Goal: Task Accomplishment & Management: Complete application form

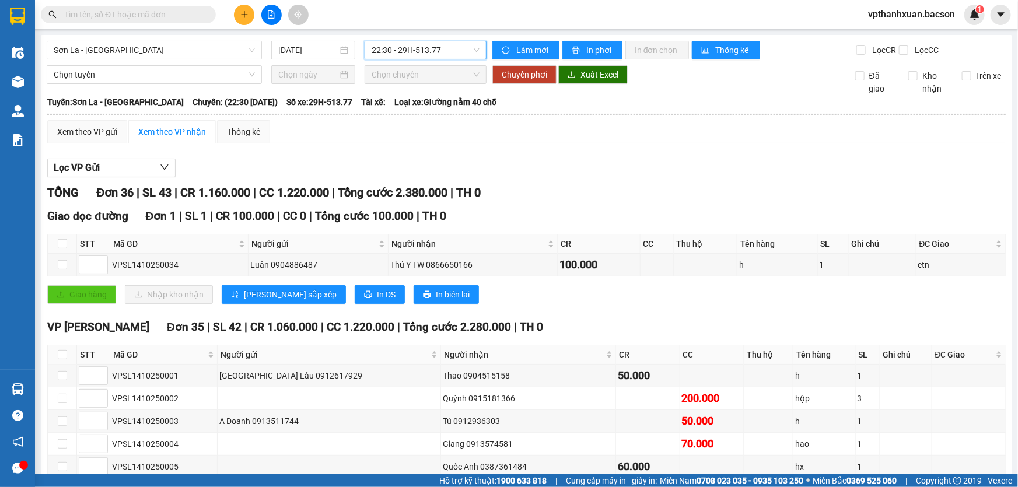
scroll to position [740, 0]
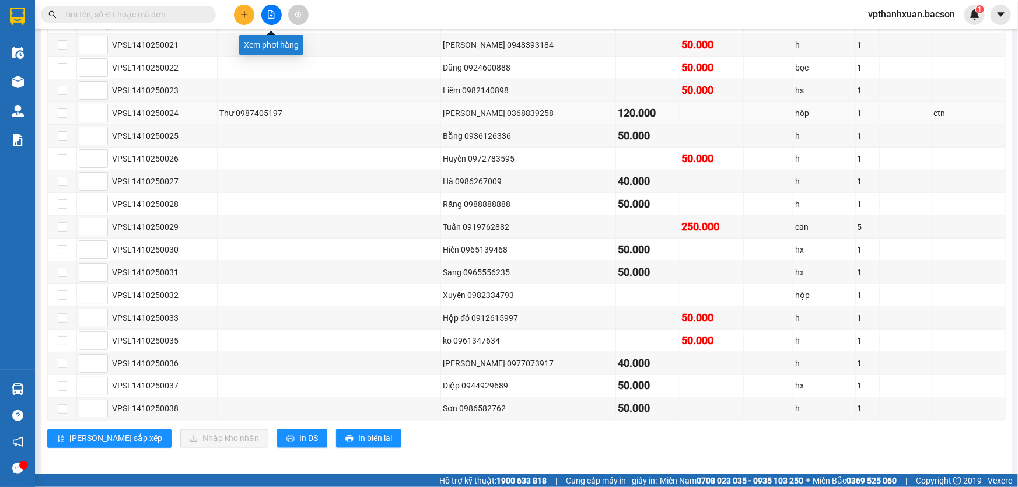
drag, startPoint x: 268, startPoint y: 14, endPoint x: 250, endPoint y: 114, distance: 101.3
click at [268, 15] on icon "file-add" at bounding box center [271, 14] width 6 height 8
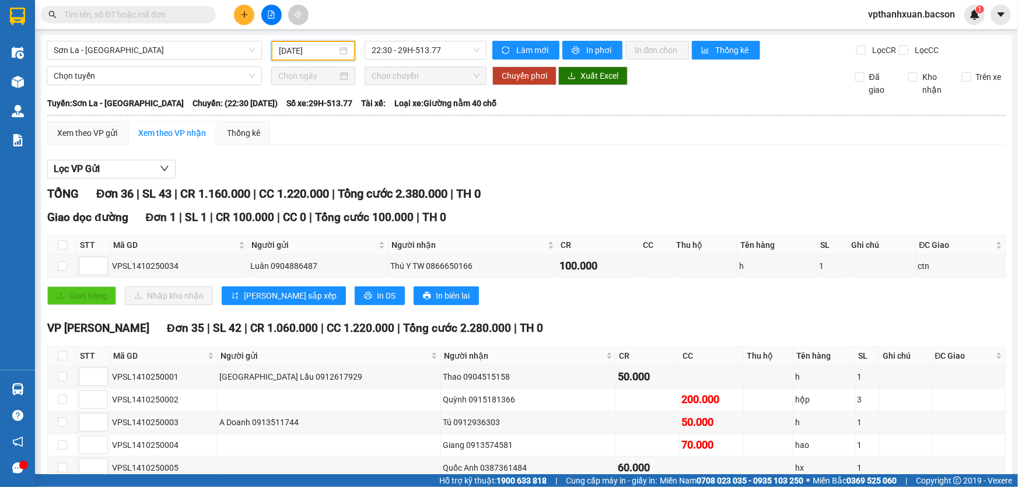
click at [291, 55] on input "[DATE]" at bounding box center [308, 50] width 58 height 13
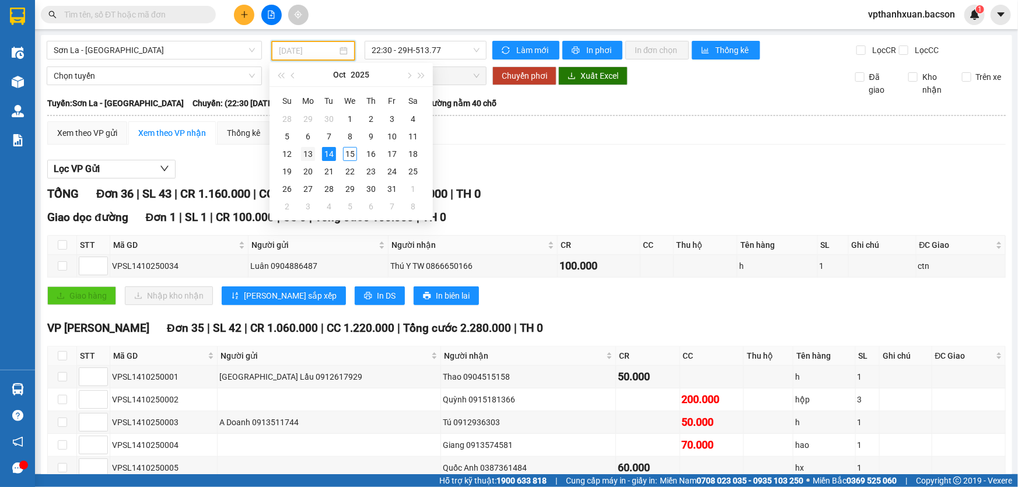
click at [310, 153] on div "13" at bounding box center [308, 154] width 14 height 14
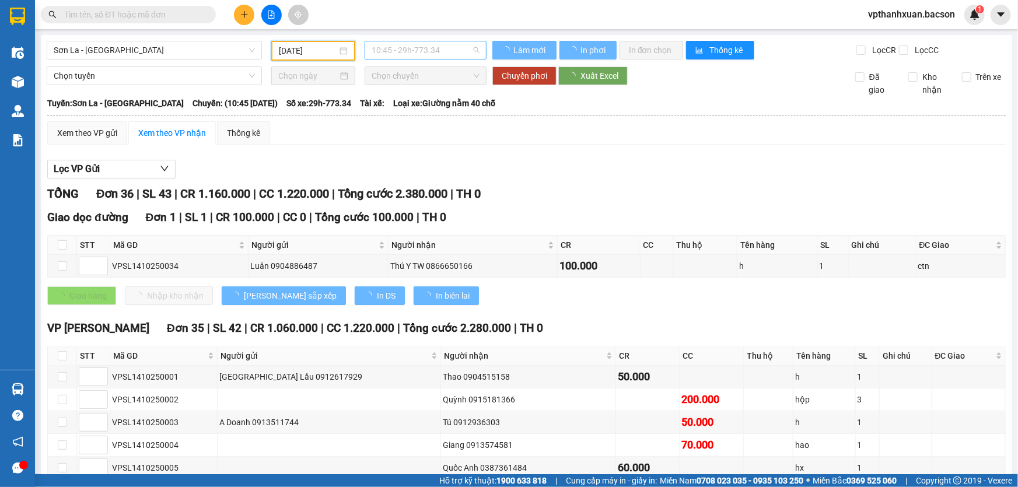
click at [429, 41] on span "10:45 - 29h-773.34" at bounding box center [426, 49] width 108 height 17
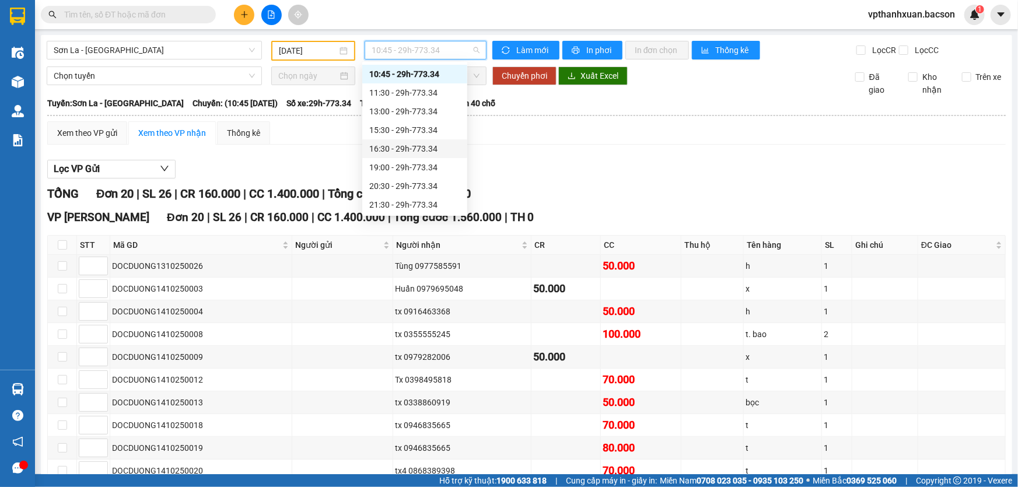
scroll to position [55, 0]
click at [619, 176] on div "Lọc VP Gửi" at bounding box center [526, 169] width 958 height 19
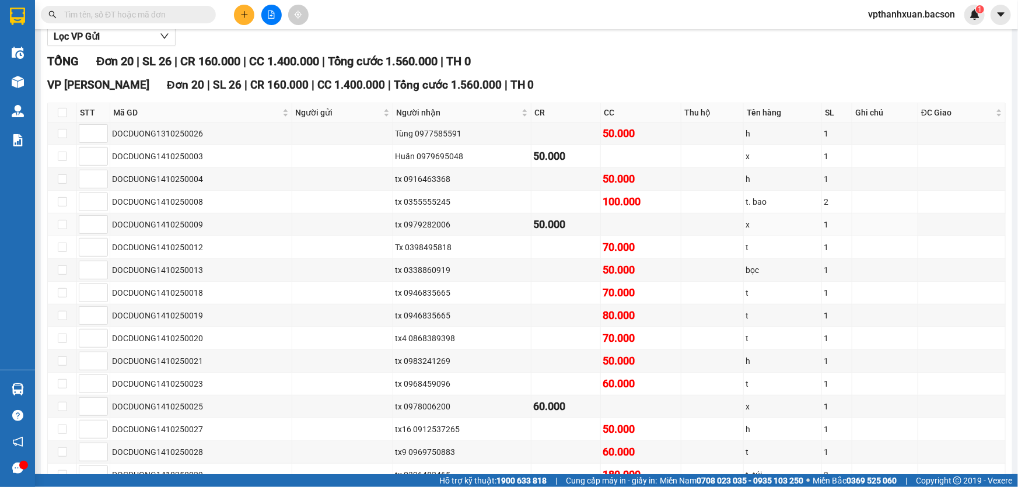
scroll to position [0, 0]
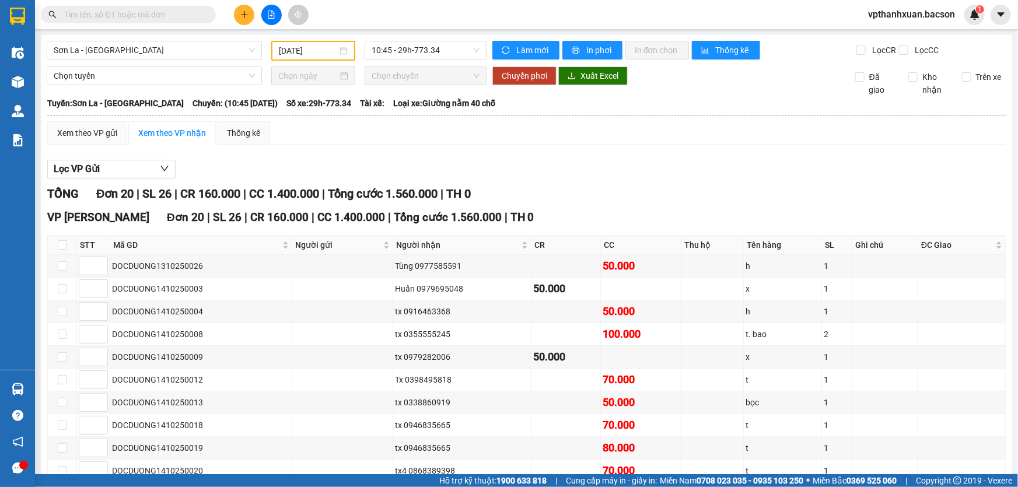
click at [318, 61] on div "[GEOGRAPHIC_DATA] [DATE] 10:45 - 29h-773.34 Làm mới In phơi In đơn chọn Thống k…" at bounding box center [526, 399] width 971 height 729
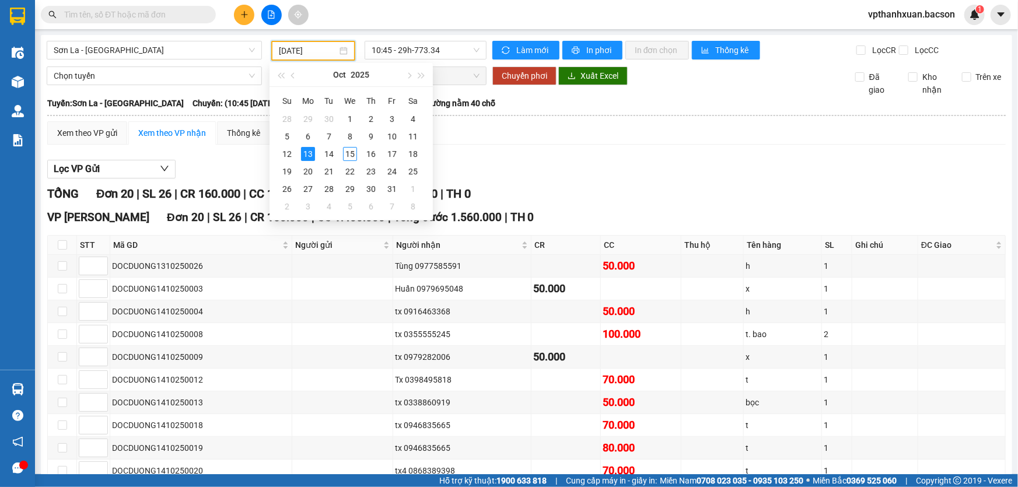
click at [318, 54] on input "[DATE]" at bounding box center [308, 50] width 58 height 13
click at [320, 151] on td "14" at bounding box center [328, 153] width 21 height 17
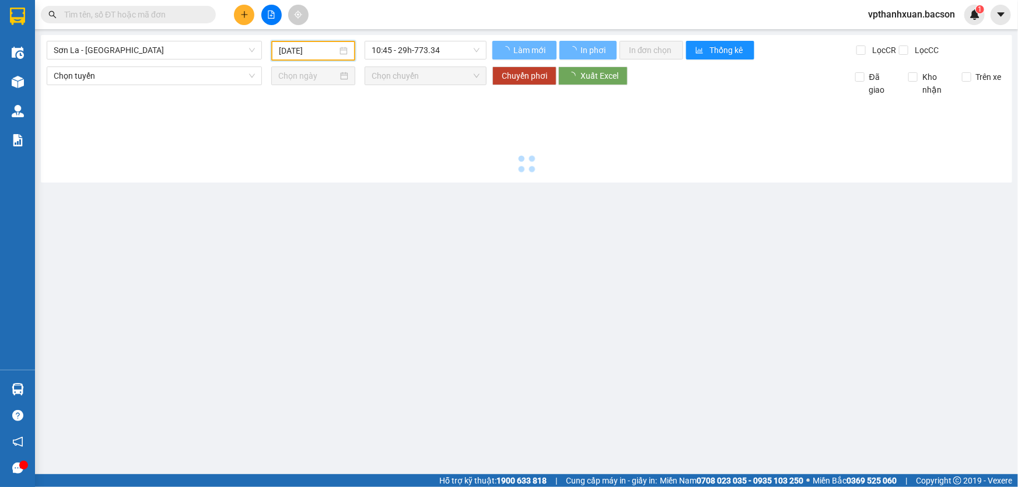
type input "[DATE]"
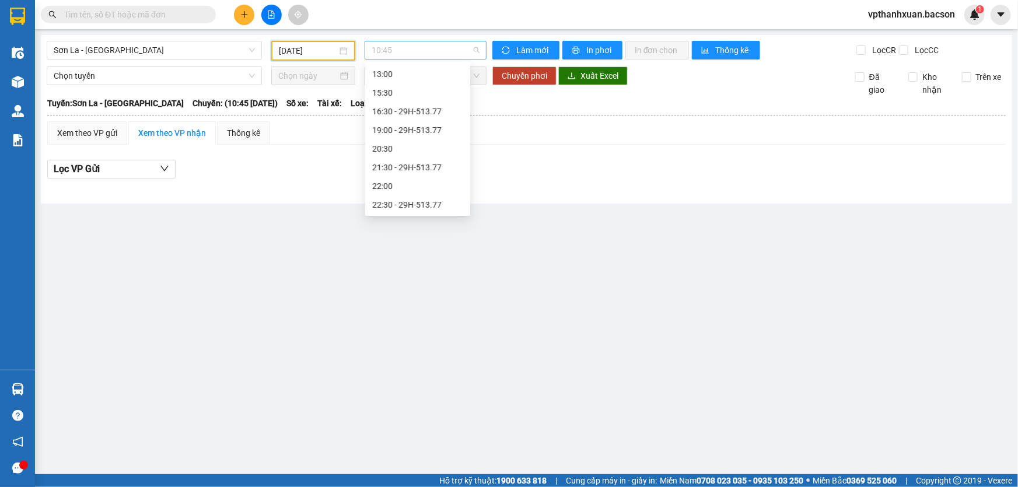
click at [408, 53] on span "10:45" at bounding box center [426, 49] width 108 height 17
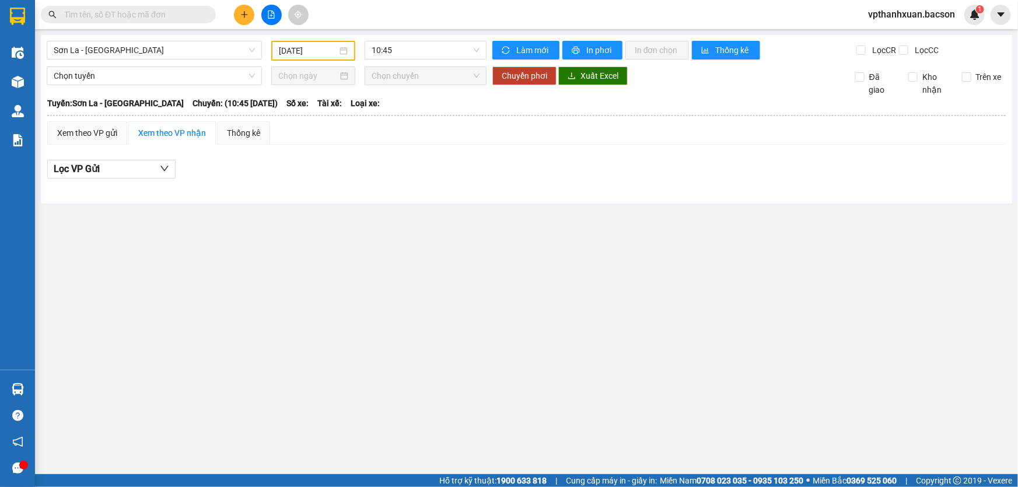
click at [241, 12] on icon "plus" at bounding box center [244, 14] width 8 height 8
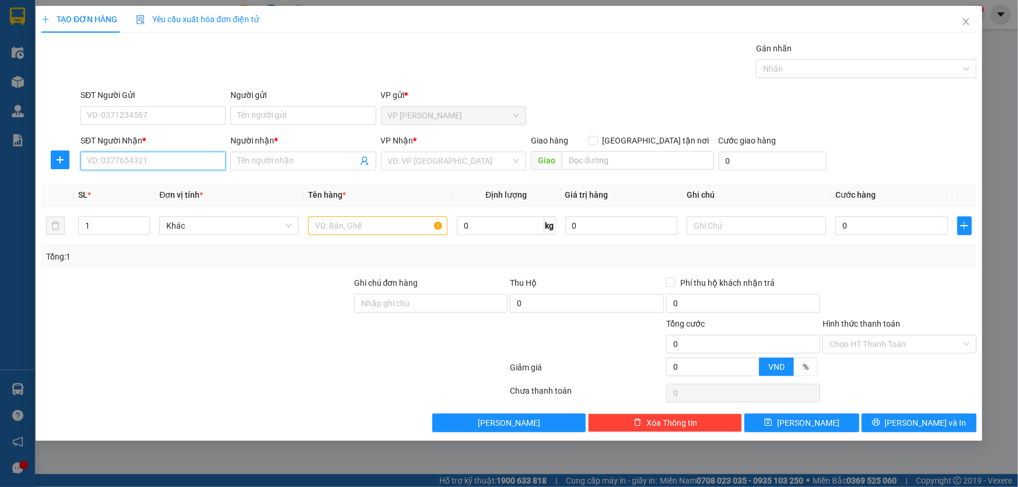
click at [212, 165] on input "SĐT Người Nhận *" at bounding box center [152, 161] width 145 height 19
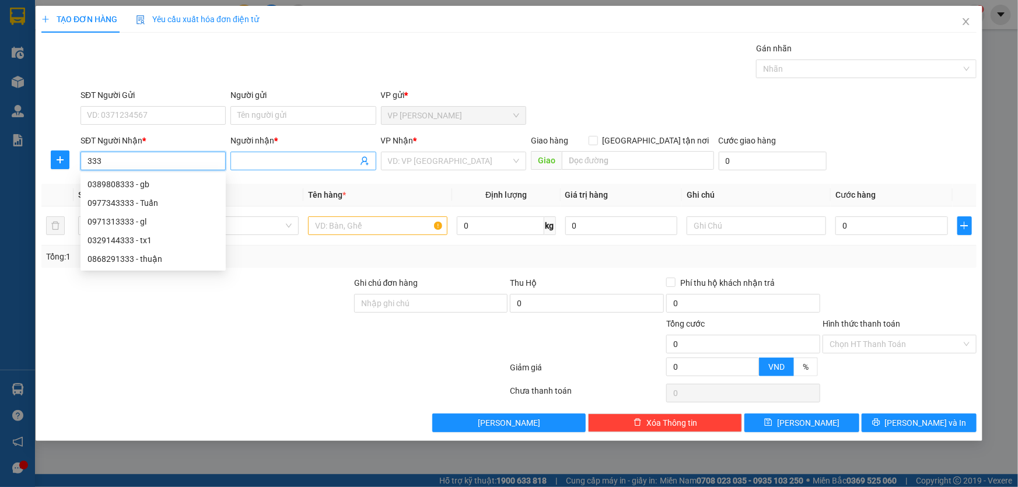
type input "333"
click at [258, 170] on div "Người nhận * Tên người nhận" at bounding box center [302, 154] width 145 height 41
click at [262, 166] on input "Người nhận *" at bounding box center [297, 161] width 120 height 13
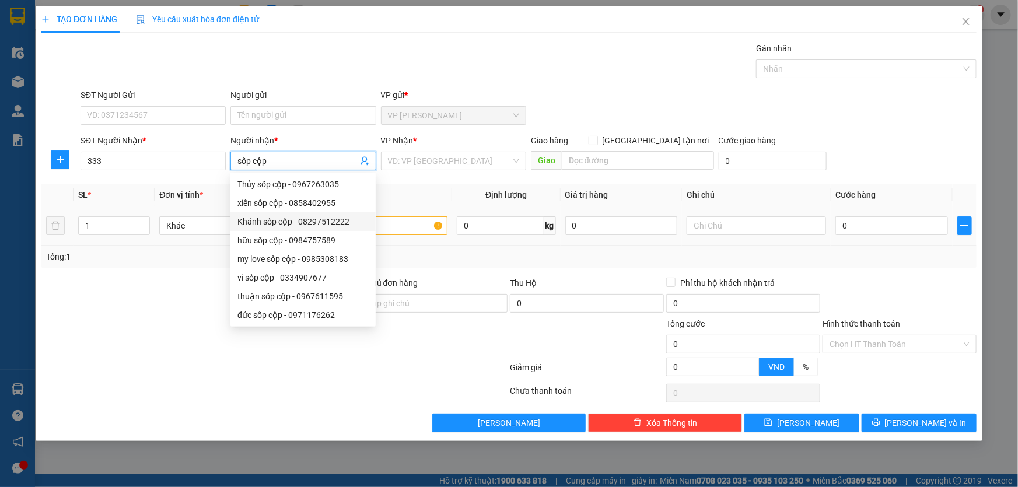
type input "sốp cộp"
drag, startPoint x: 194, startPoint y: 268, endPoint x: 188, endPoint y: 268, distance: 6.4
click at [192, 268] on div "Transit Pickup Surcharge Ids Transit Deliver Surcharge Ids Transit Deliver Surc…" at bounding box center [508, 237] width 935 height 390
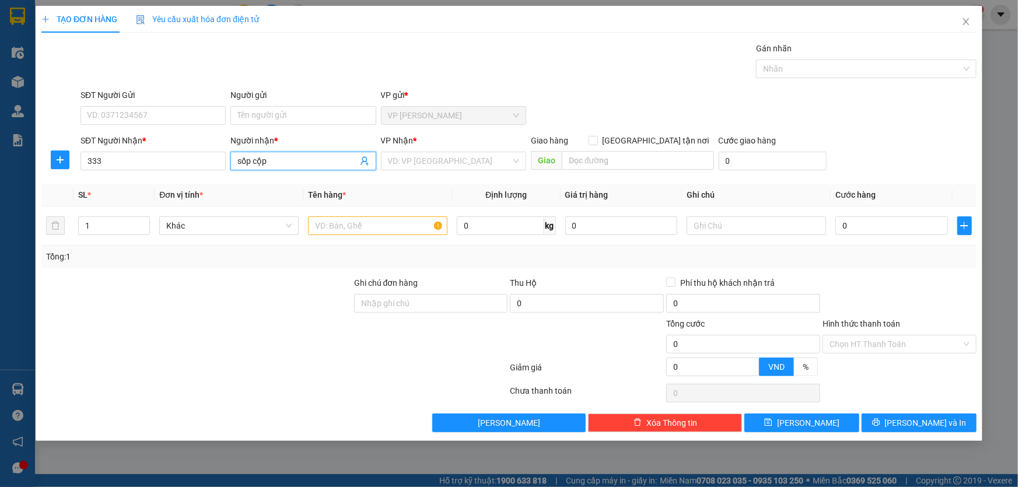
click at [284, 166] on input "sốp cộp" at bounding box center [297, 161] width 120 height 13
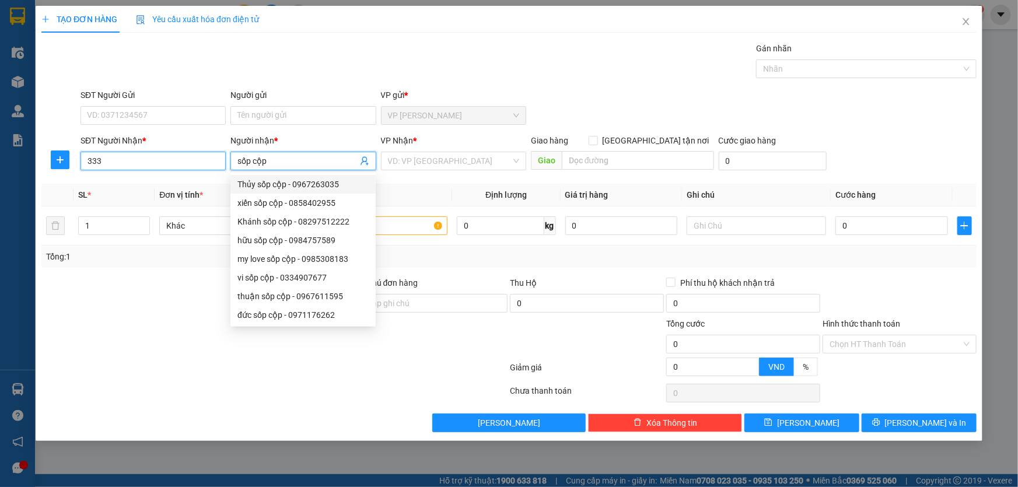
click at [87, 156] on input "333" at bounding box center [152, 161] width 145 height 19
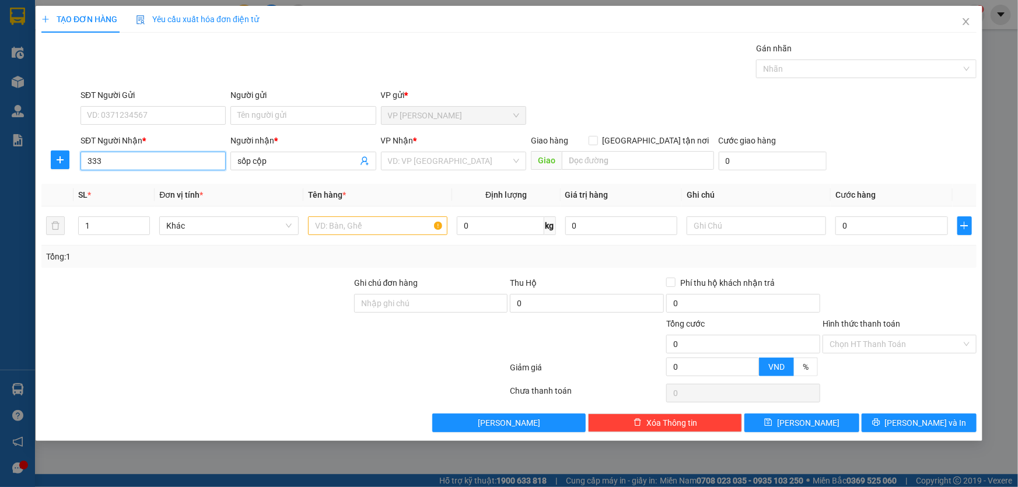
type input "333"
